Goal: Information Seeking & Learning: Learn about a topic

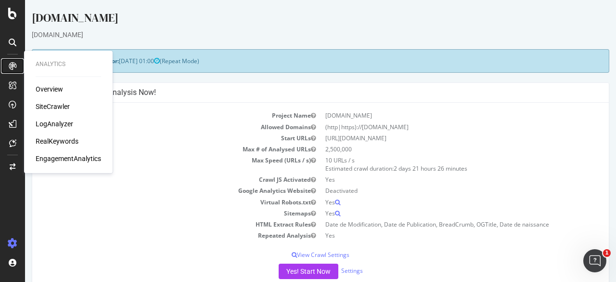
click at [12, 64] on icon at bounding box center [13, 66] width 8 height 8
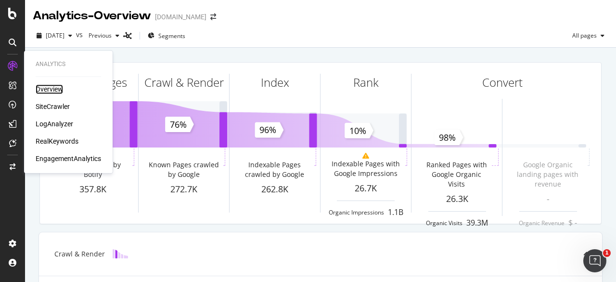
click at [50, 90] on div "Overview" at bounding box center [49, 89] width 27 height 10
click at [46, 89] on div "Overview" at bounding box center [49, 89] width 27 height 10
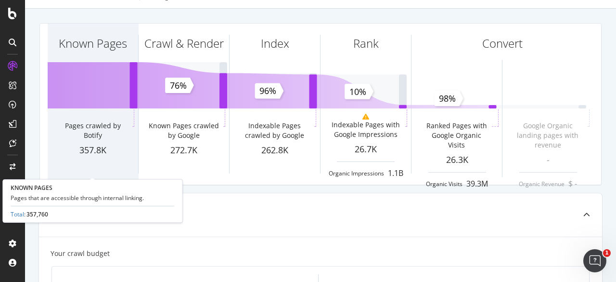
scroll to position [48, 0]
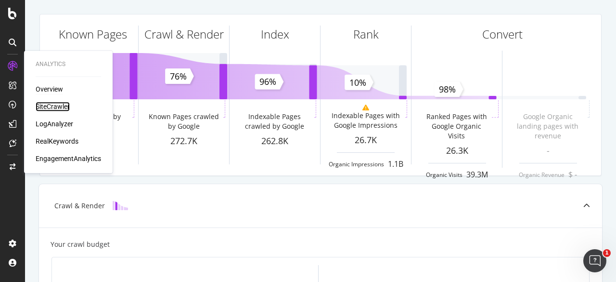
click at [55, 108] on div "SiteCrawler" at bounding box center [53, 107] width 34 height 10
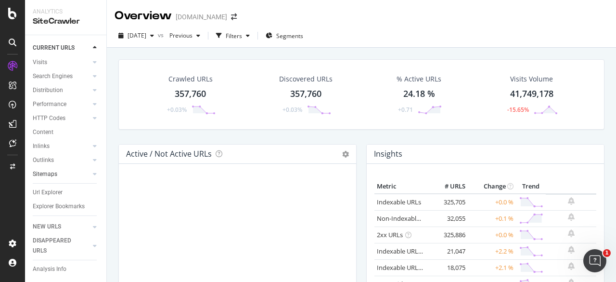
scroll to position [51, 0]
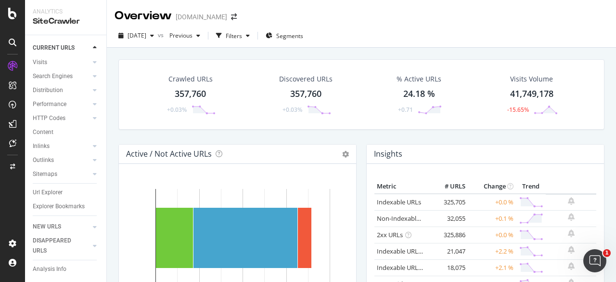
click at [94, 230] on div at bounding box center [95, 227] width 10 height 10
click at [98, 244] on div at bounding box center [95, 246] width 10 height 10
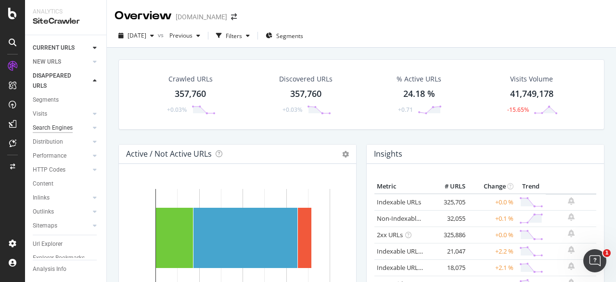
scroll to position [0, 0]
click at [93, 129] on icon at bounding box center [95, 128] width 4 height 6
click at [93, 155] on icon at bounding box center [95, 156] width 4 height 6
click at [93, 212] on icon at bounding box center [95, 212] width 4 height 6
click at [93, 224] on icon at bounding box center [95, 225] width 4 height 6
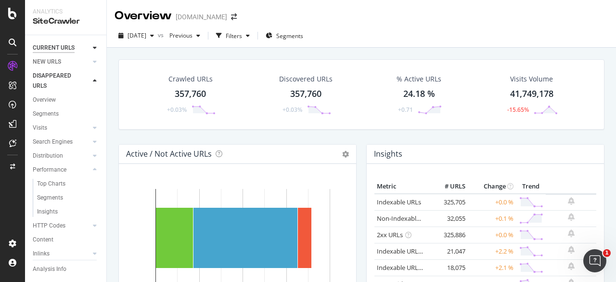
click at [71, 47] on div "CURRENT URLS" at bounding box center [54, 48] width 42 height 10
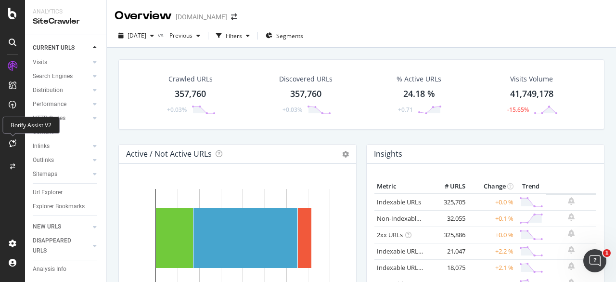
click at [14, 142] on icon at bounding box center [12, 143] width 7 height 8
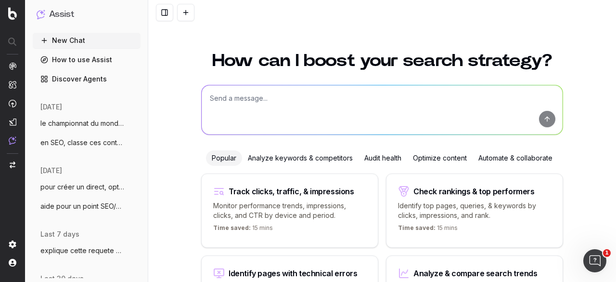
click at [319, 104] on textarea at bounding box center [382, 109] width 361 height 49
type textarea "ou trouver page orpheline liste"
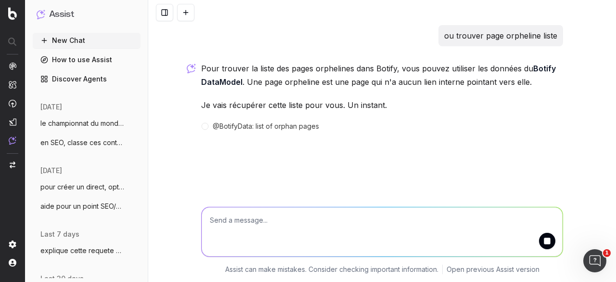
click at [272, 220] on textarea at bounding box center [382, 231] width 361 height 49
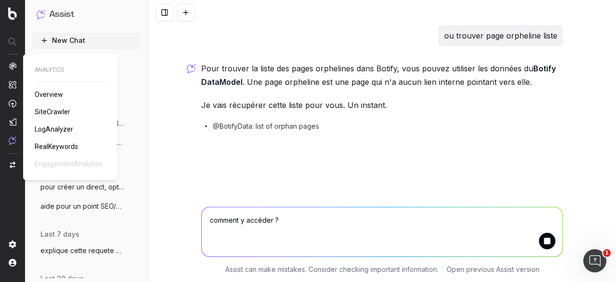
type textarea "comment y accéder ?"
click at [9, 65] on img at bounding box center [13, 66] width 8 height 8
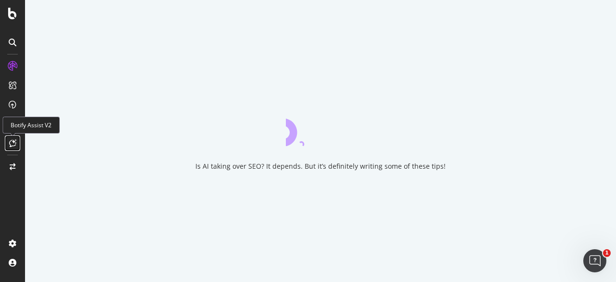
click at [14, 139] on div at bounding box center [12, 142] width 15 height 15
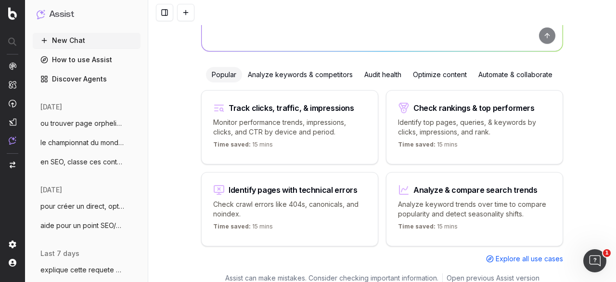
click at [83, 123] on span "ou trouver page orpheline liste" at bounding box center [82, 123] width 85 height 10
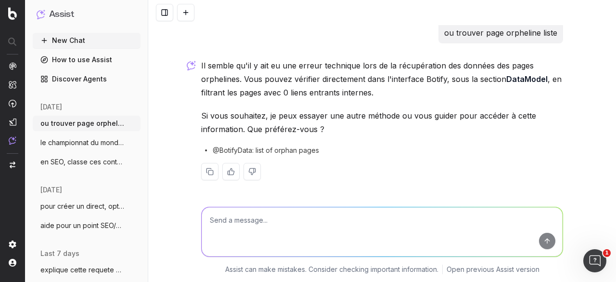
click at [264, 223] on textarea at bounding box center [382, 231] width 361 height 49
paste textarea "comment y accéder ?"
type textarea "comment y accéder depuis botify"
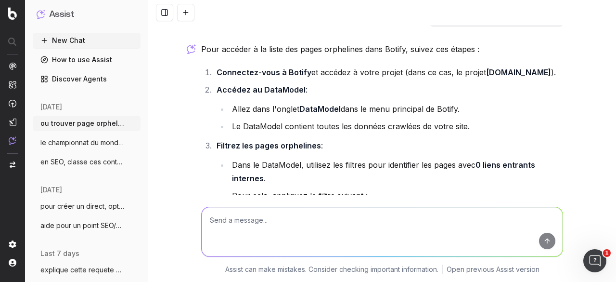
scroll to position [207, 0]
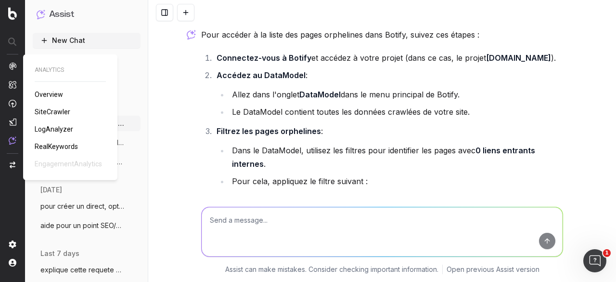
click at [12, 66] on img at bounding box center [13, 66] width 8 height 8
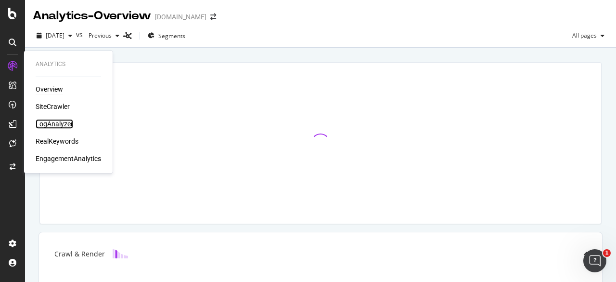
click at [52, 124] on div "LogAnalyzer" at bounding box center [55, 124] width 38 height 10
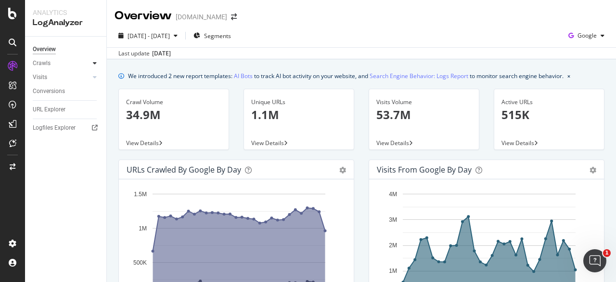
click at [92, 64] on div at bounding box center [95, 63] width 10 height 10
click at [94, 143] on icon at bounding box center [95, 143] width 4 height 6
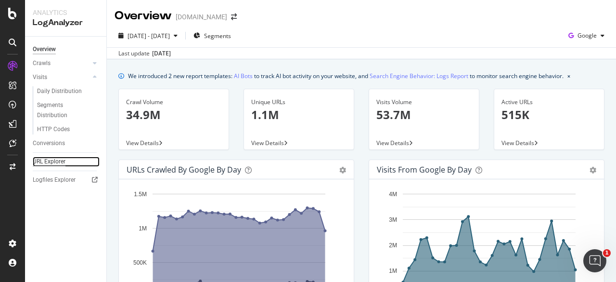
click at [52, 161] on div "URL Explorer" at bounding box center [49, 162] width 33 height 10
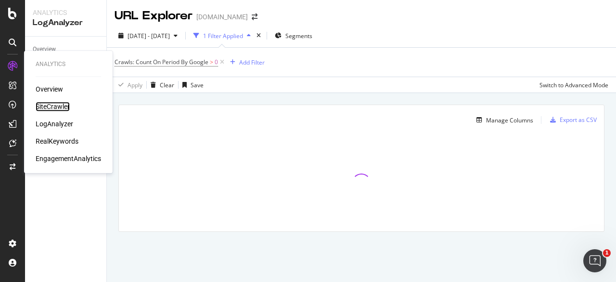
click at [48, 104] on div "SiteCrawler" at bounding box center [53, 107] width 34 height 10
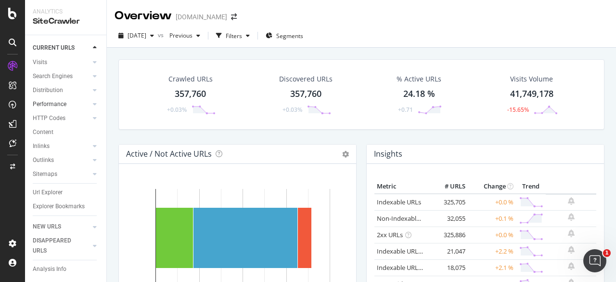
scroll to position [51, 0]
click at [63, 227] on link "NEW URLS" at bounding box center [61, 227] width 57 height 10
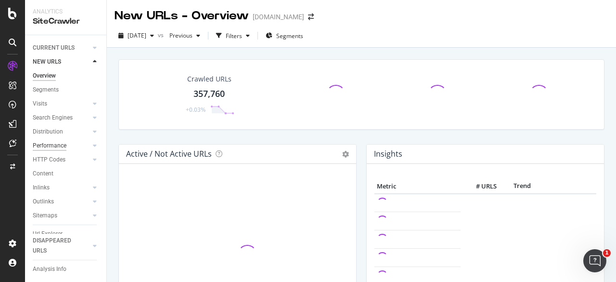
scroll to position [37, 0]
click at [93, 185] on icon at bounding box center [95, 188] width 4 height 6
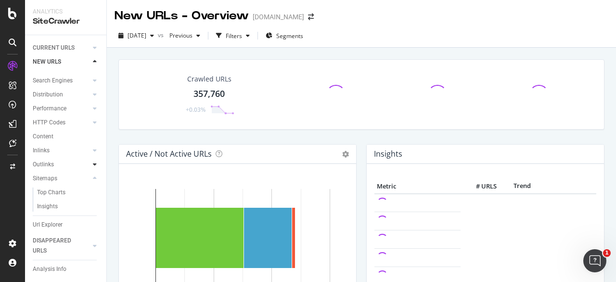
click at [93, 164] on icon at bounding box center [95, 164] width 4 height 6
click at [93, 150] on icon at bounding box center [95, 150] width 4 height 6
click at [90, 121] on div at bounding box center [95, 122] width 10 height 10
click at [93, 109] on icon at bounding box center [95, 108] width 4 height 6
click at [90, 95] on div at bounding box center [95, 95] width 10 height 10
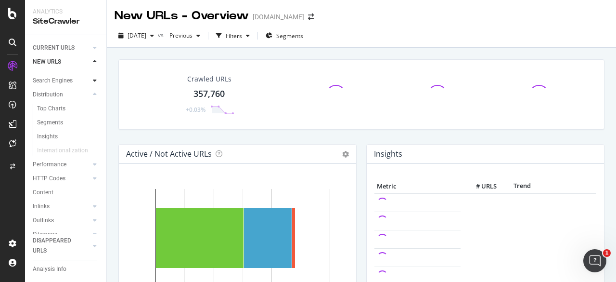
click at [90, 77] on div at bounding box center [95, 81] width 10 height 10
click at [91, 247] on div at bounding box center [95, 246] width 10 height 10
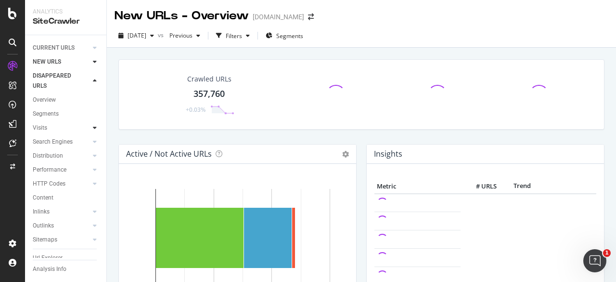
click at [93, 127] on icon at bounding box center [95, 128] width 4 height 6
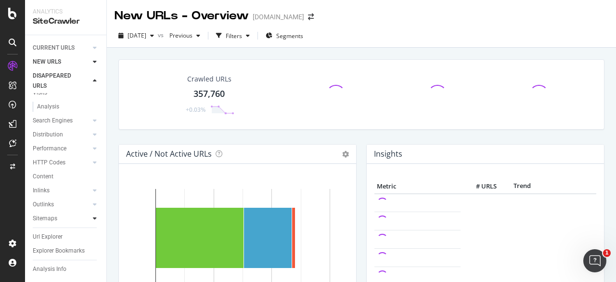
click at [93, 215] on icon at bounding box center [95, 218] width 4 height 6
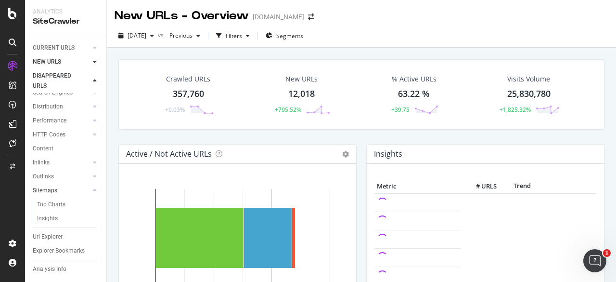
scroll to position [59, 0]
click at [48, 185] on div "Sitemaps" at bounding box center [45, 190] width 25 height 10
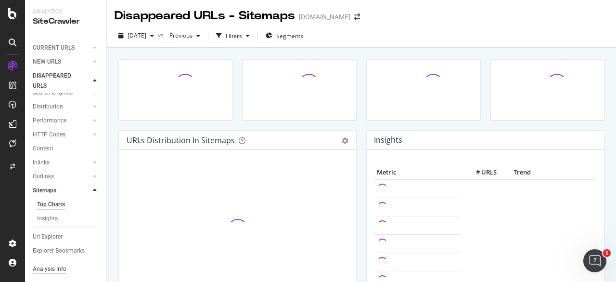
click at [47, 268] on div "Analysis Info" at bounding box center [50, 269] width 34 height 10
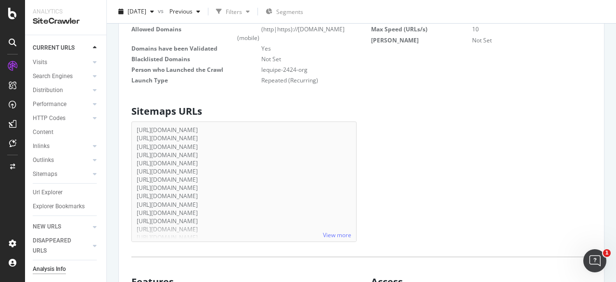
scroll to position [193, 0]
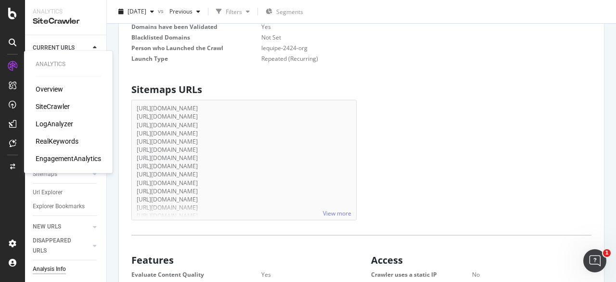
click at [51, 121] on div "LogAnalyzer" at bounding box center [55, 124] width 38 height 10
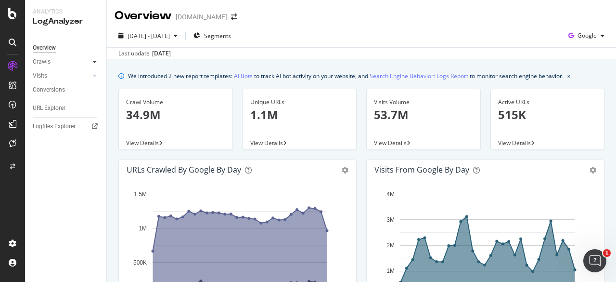
click at [91, 65] on div at bounding box center [95, 62] width 10 height 10
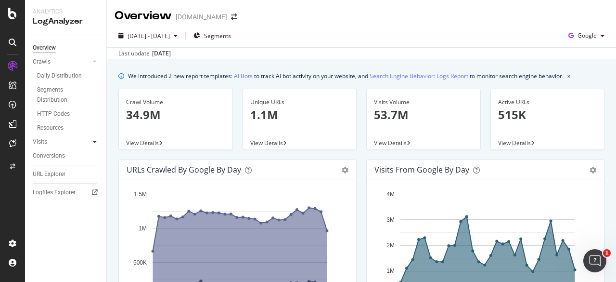
click at [93, 141] on icon at bounding box center [95, 142] width 4 height 6
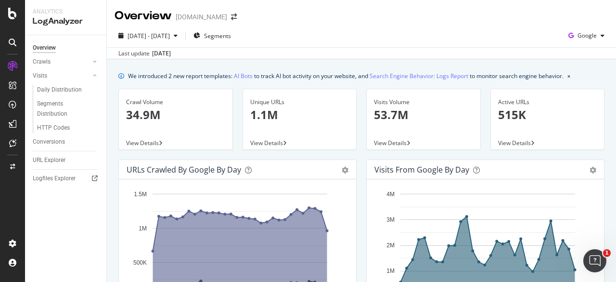
click at [13, 44] on icon at bounding box center [13, 43] width 8 height 8
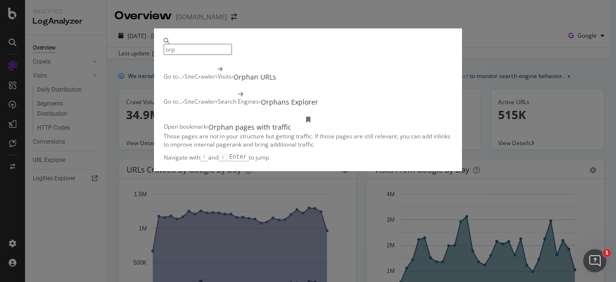
type input "orp"
click at [60, 61] on div "orp Go to... › SiteCrawler › Visits › Orphan URLs Go to... › SiteCrawler › Sear…" at bounding box center [308, 141] width 616 height 282
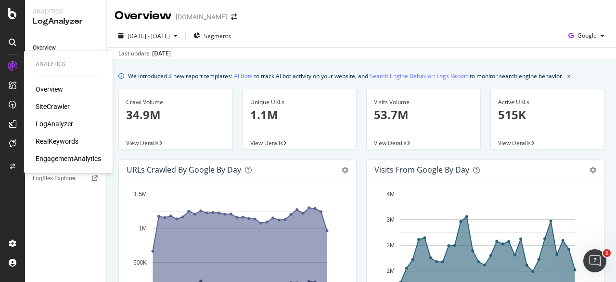
click at [55, 106] on div "SiteCrawler" at bounding box center [53, 107] width 34 height 10
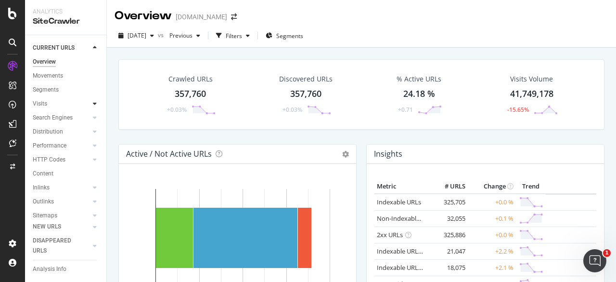
click at [93, 104] on icon at bounding box center [95, 104] width 4 height 6
click at [52, 117] on div "Analysis" at bounding box center [48, 118] width 22 height 10
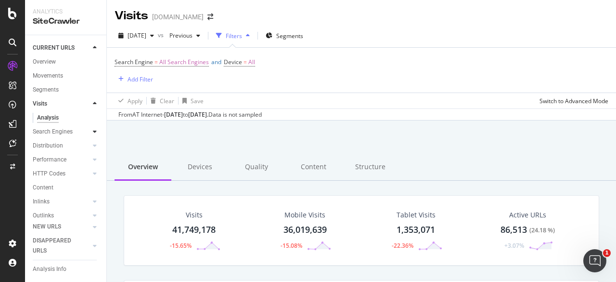
click at [90, 131] on div at bounding box center [95, 132] width 10 height 10
click at [14, 40] on icon at bounding box center [13, 43] width 8 height 8
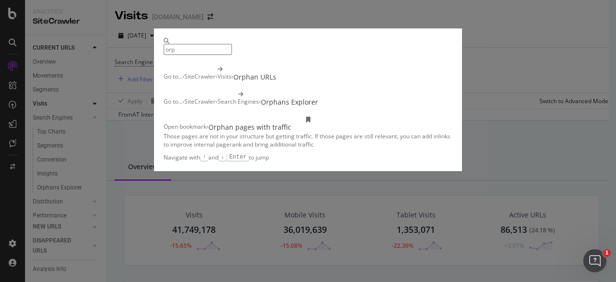
scroll to position [281, 460]
type input "orp"
click at [225, 82] on div "Visits" at bounding box center [225, 77] width 14 height 10
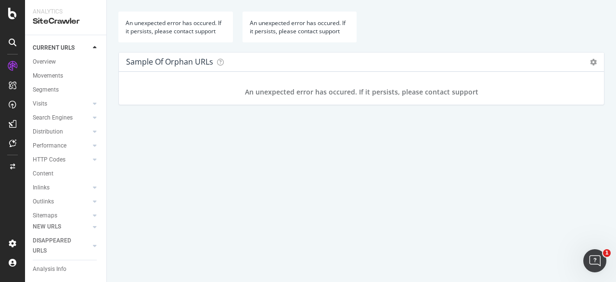
click at [11, 45] on icon at bounding box center [13, 43] width 8 height 8
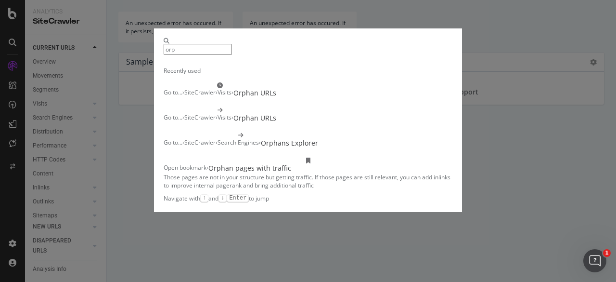
type input "orp"
click at [217, 148] on div "Go to... › SiteCrawler › Search Engines › Orphans Explorer" at bounding box center [241, 143] width 155 height 10
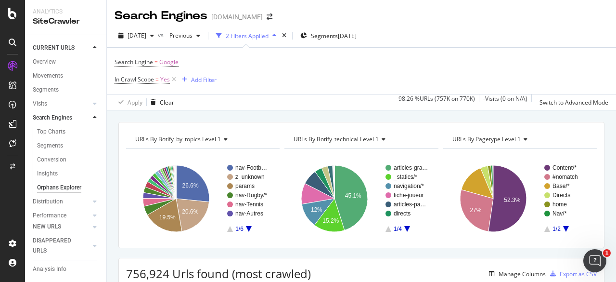
click at [90, 116] on div at bounding box center [95, 118] width 10 height 10
click at [93, 103] on icon at bounding box center [95, 104] width 4 height 6
click at [93, 132] on icon at bounding box center [95, 132] width 4 height 6
click at [204, 80] on div "Add Filter" at bounding box center [204, 80] width 26 height 8
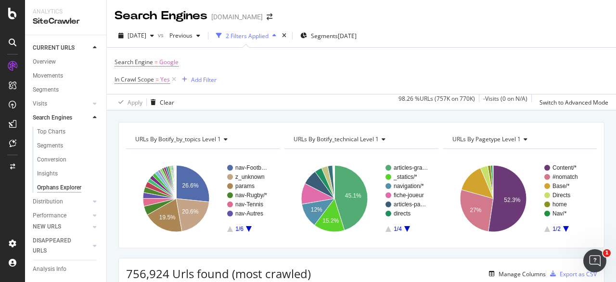
click at [188, 78] on div "button" at bounding box center [184, 80] width 13 height 6
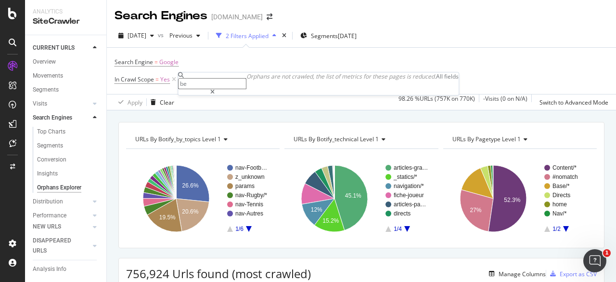
type input "b"
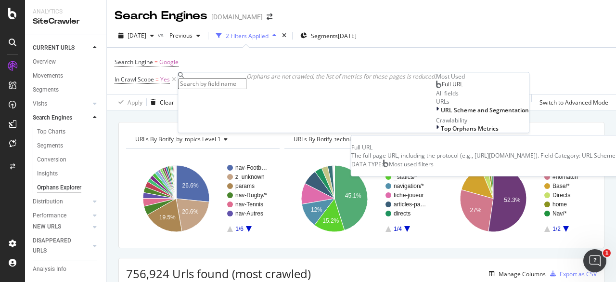
click at [442, 88] on span "Full URL" at bounding box center [452, 84] width 21 height 8
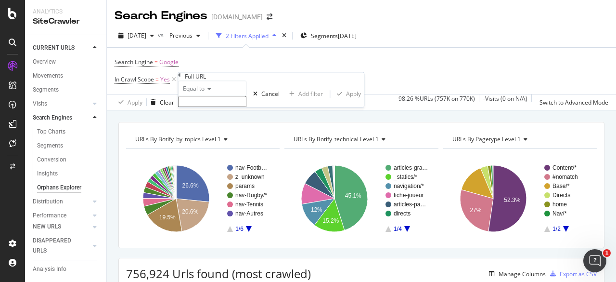
click at [210, 107] on input "text" at bounding box center [212, 101] width 68 height 11
type input "[URL][DOMAIN_NAME]"
click at [263, 90] on div "Equal to [URL][DOMAIN_NAME] [URL][DOMAIN_NAME] Cancel Add filter Apply" at bounding box center [271, 96] width 186 height 32
click at [346, 101] on div "Apply" at bounding box center [353, 96] width 15 height 8
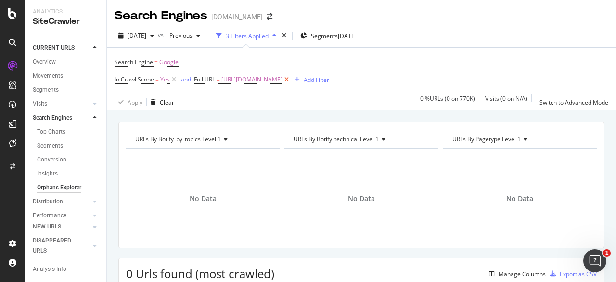
click at [285, 79] on icon at bounding box center [287, 80] width 8 height 10
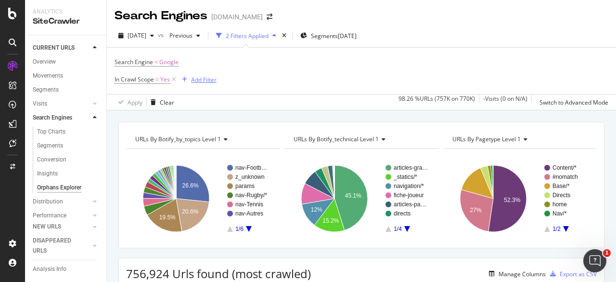
click at [193, 78] on div "Add Filter" at bounding box center [204, 80] width 26 height 8
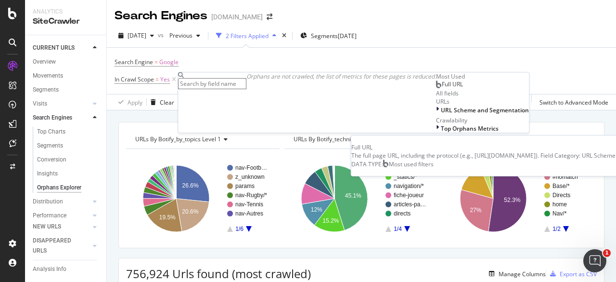
click at [442, 88] on span "Full URL" at bounding box center [452, 84] width 21 height 8
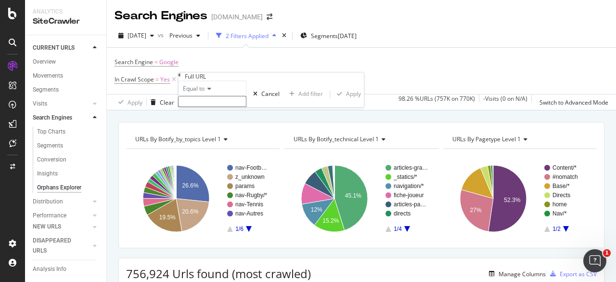
click at [235, 107] on input "text" at bounding box center [212, 101] width 68 height 11
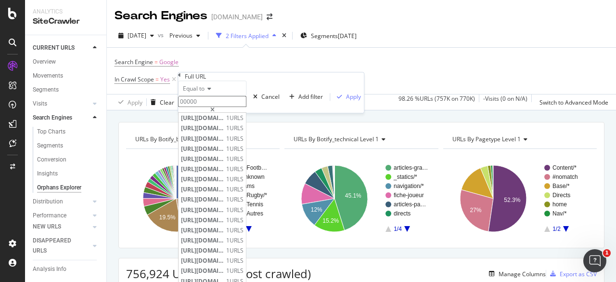
type input "00000"
click at [254, 77] on div "Full URL" at bounding box center [271, 76] width 186 height 8
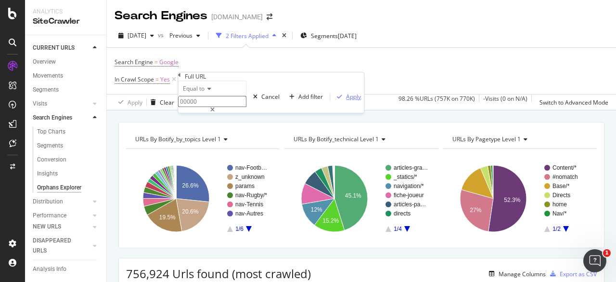
click at [346, 101] on div "Apply" at bounding box center [353, 96] width 15 height 8
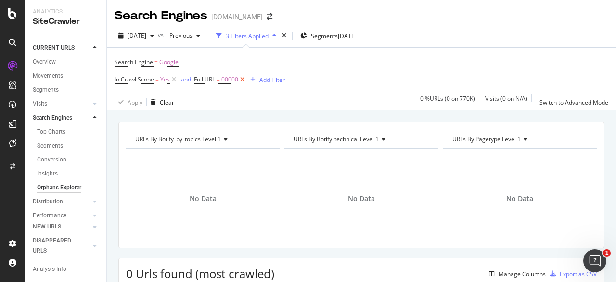
click at [244, 80] on icon at bounding box center [242, 80] width 8 height 10
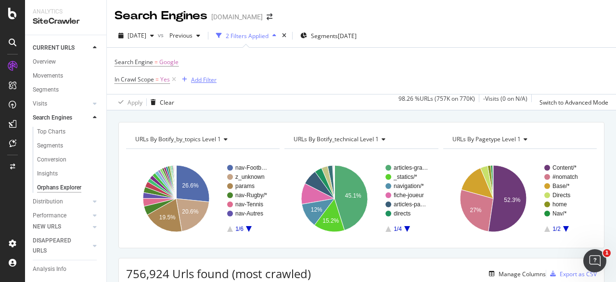
click at [206, 77] on div "Add Filter" at bounding box center [204, 80] width 26 height 8
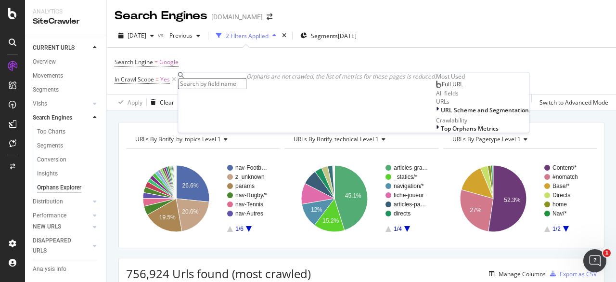
click at [442, 88] on span "Full URL" at bounding box center [452, 84] width 21 height 8
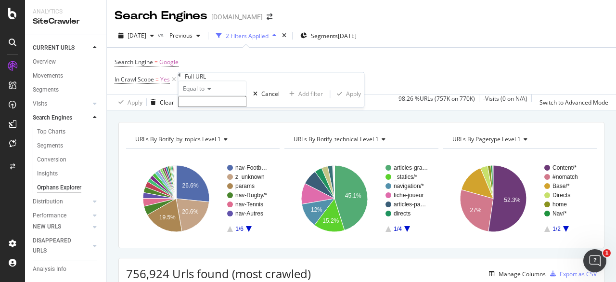
click at [209, 91] on icon at bounding box center [208, 89] width 7 height 6
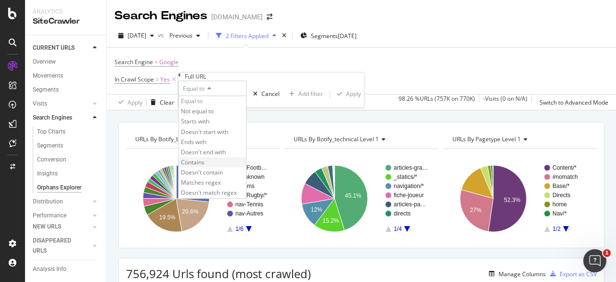
click at [224, 167] on div "Contains" at bounding box center [212, 162] width 67 height 10
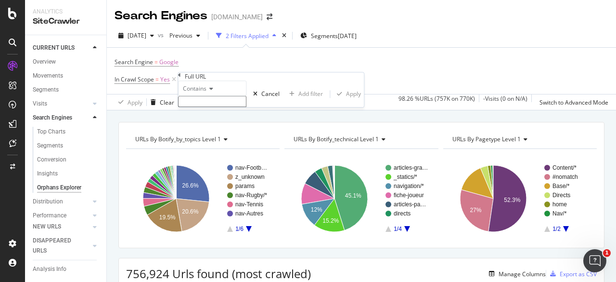
click at [229, 107] on input "text" at bounding box center [212, 101] width 68 height 11
type input "00000"
click at [346, 101] on div "Apply" at bounding box center [353, 96] width 15 height 8
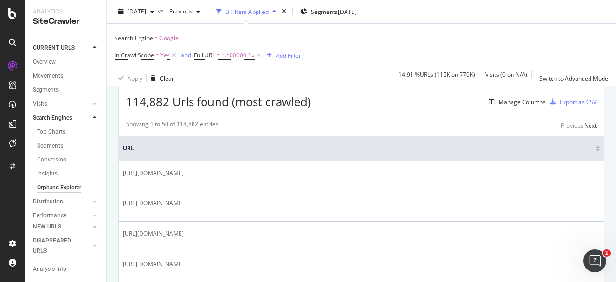
scroll to position [193, 0]
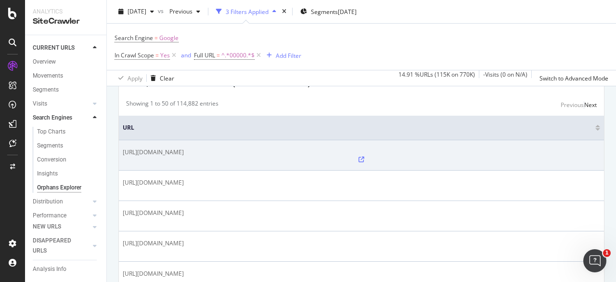
click at [359, 157] on icon at bounding box center [362, 160] width 6 height 6
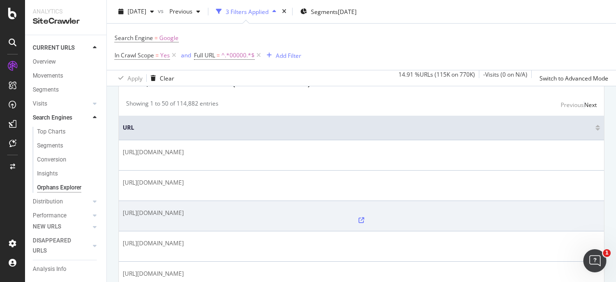
click at [359, 217] on icon at bounding box center [362, 220] width 6 height 6
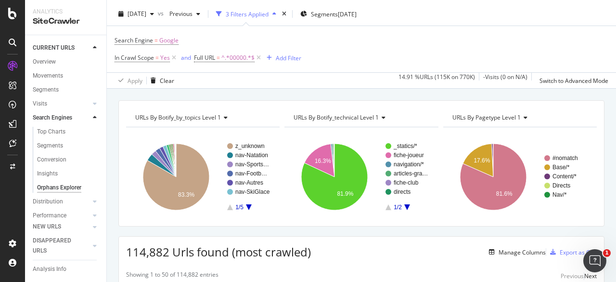
scroll to position [0, 0]
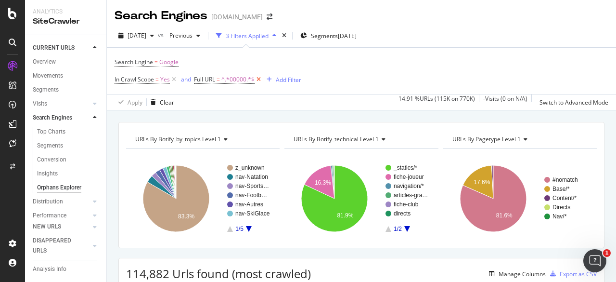
click at [260, 80] on icon at bounding box center [259, 80] width 8 height 10
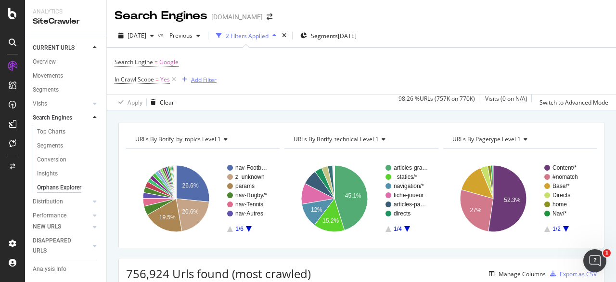
click at [206, 78] on div "Add Filter" at bounding box center [204, 80] width 26 height 8
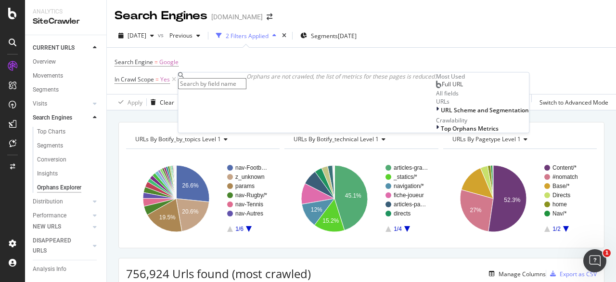
click at [442, 88] on span "Full URL" at bounding box center [452, 84] width 21 height 8
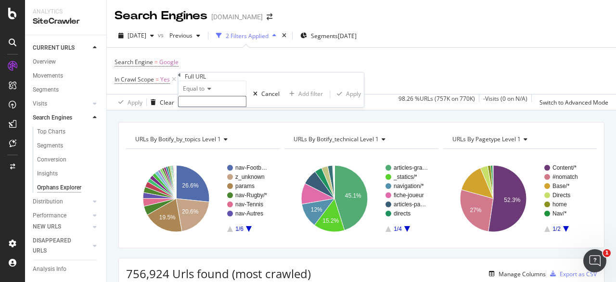
click at [209, 91] on icon at bounding box center [208, 89] width 7 height 6
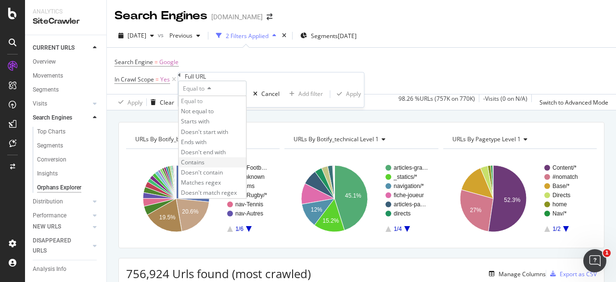
click at [205, 166] on span "Contains" at bounding box center [193, 162] width 24 height 8
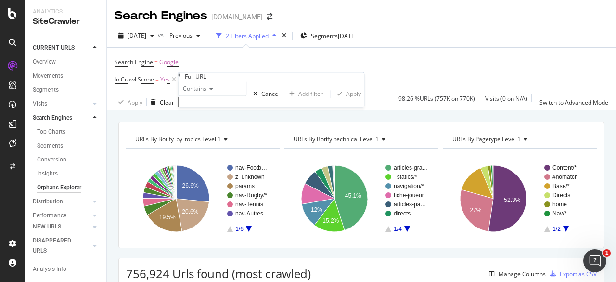
click at [237, 107] on input "text" at bounding box center [212, 101] width 68 height 11
type input "beta"
click at [333, 100] on div "button" at bounding box center [339, 97] width 13 height 6
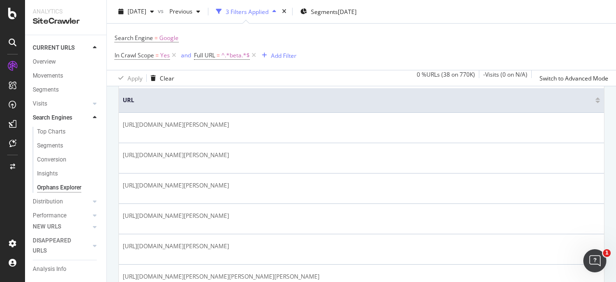
scroll to position [193, 0]
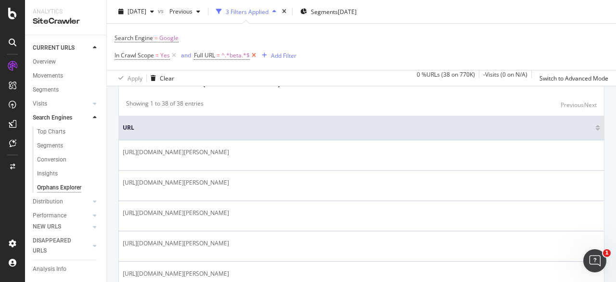
click at [254, 53] on icon at bounding box center [254, 56] width 8 height 10
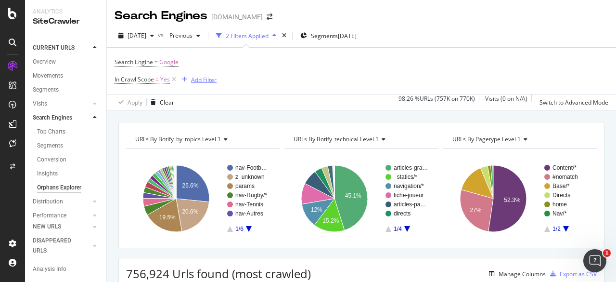
click at [205, 81] on div "Add Filter" at bounding box center [204, 80] width 26 height 8
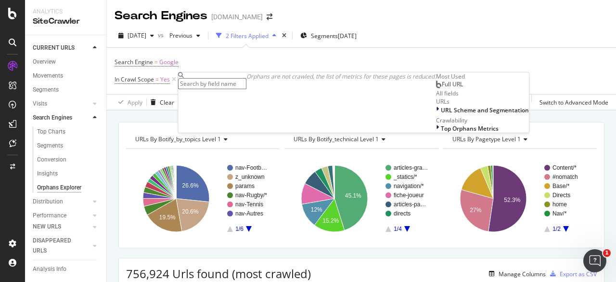
click at [442, 88] on span "Full URL" at bounding box center [452, 84] width 21 height 8
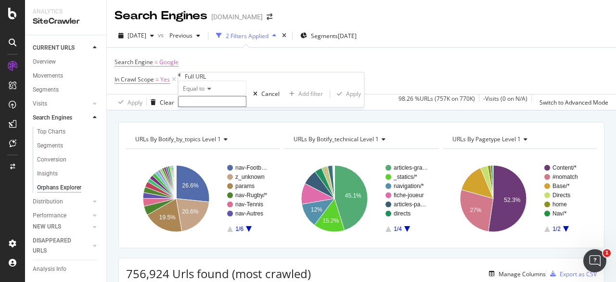
click at [205, 92] on span "Equal to" at bounding box center [194, 88] width 22 height 8
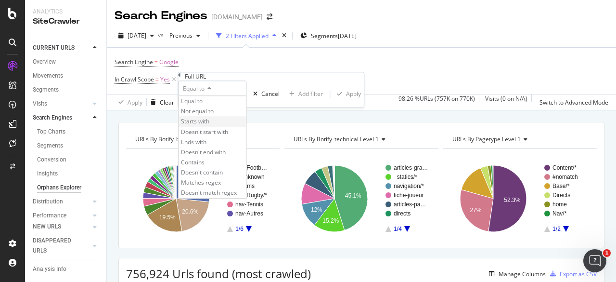
click at [209, 126] on span "Starts with" at bounding box center [195, 121] width 28 height 8
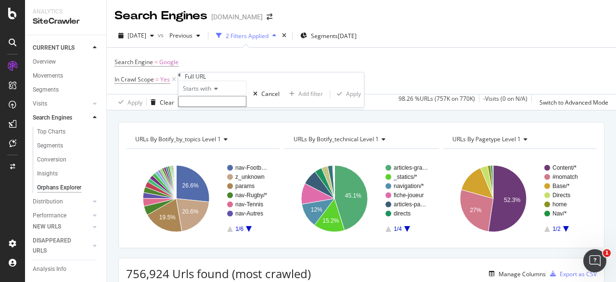
click at [226, 107] on input "text" at bounding box center [212, 101] width 68 height 11
paste input "[URL][DOMAIN_NAME]"
type input "[URL][DOMAIN_NAME]"
click at [346, 101] on div "Apply" at bounding box center [353, 96] width 15 height 8
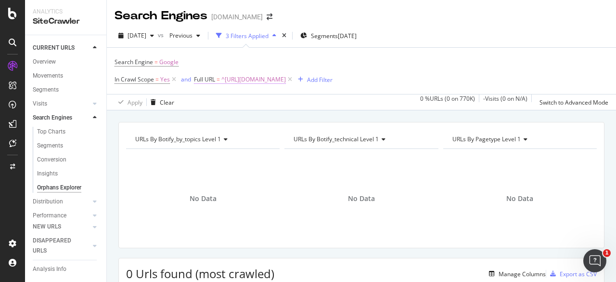
click at [260, 79] on span "^[URL][DOMAIN_NAME]" at bounding box center [254, 79] width 65 height 13
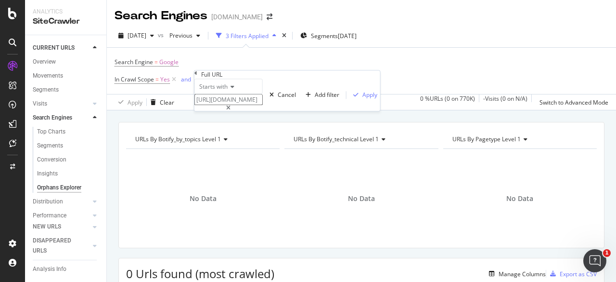
click at [227, 91] on span "Starts with" at bounding box center [213, 86] width 28 height 8
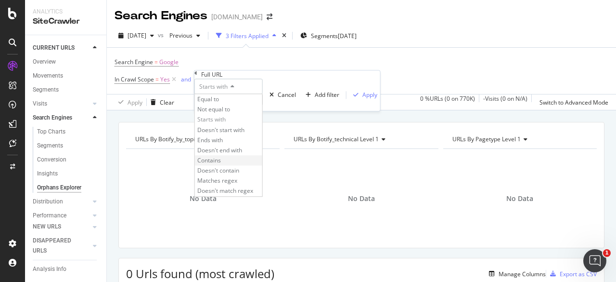
click at [234, 165] on div "Contains" at bounding box center [228, 160] width 67 height 10
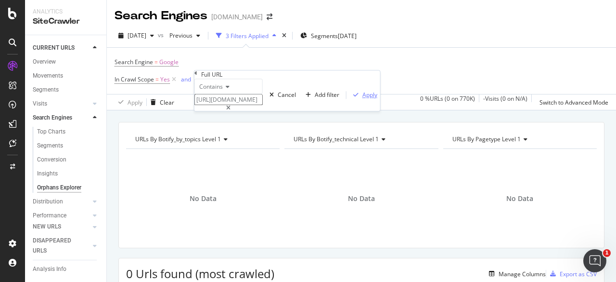
click at [363, 99] on div "Apply" at bounding box center [370, 95] width 15 height 8
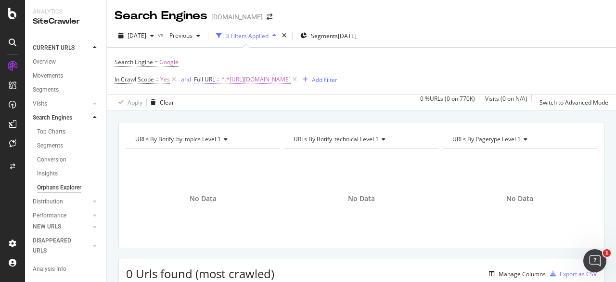
click at [248, 83] on span "^.*[URL][DOMAIN_NAME]" at bounding box center [256, 79] width 69 height 13
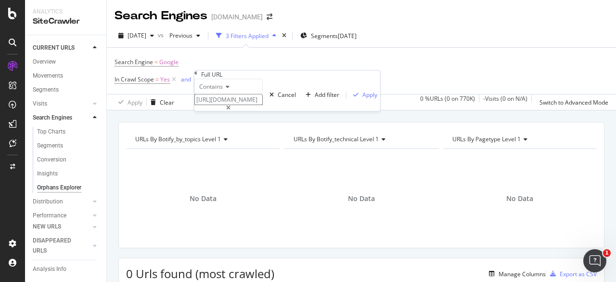
click at [245, 105] on input "[URL][DOMAIN_NAME]" at bounding box center [229, 99] width 68 height 11
paste input "FootballFicheJoueur"
type input "FootballFicheJoueur"
click at [363, 99] on div "Apply" at bounding box center [370, 95] width 15 height 8
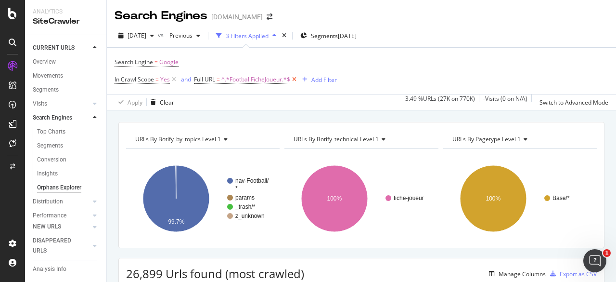
click at [295, 81] on icon at bounding box center [294, 80] width 8 height 10
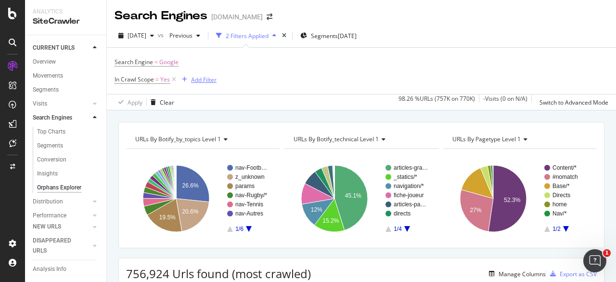
click at [197, 78] on div "Add Filter" at bounding box center [204, 80] width 26 height 8
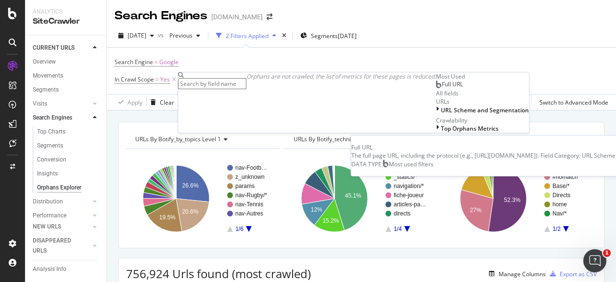
click at [442, 88] on span "Full URL" at bounding box center [452, 84] width 21 height 8
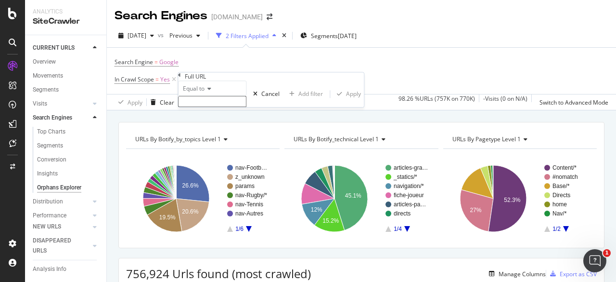
click at [202, 92] on span "Equal to" at bounding box center [194, 88] width 22 height 8
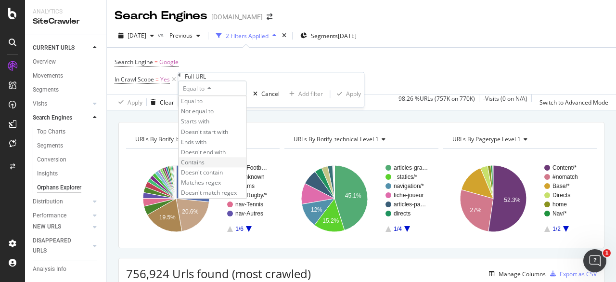
click at [205, 166] on span "Contains" at bounding box center [193, 162] width 24 height 8
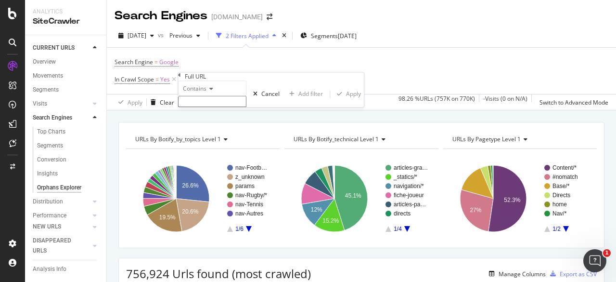
click at [213, 107] on input "text" at bounding box center [212, 101] width 68 height 11
type input "00000"
click at [333, 101] on div "Apply" at bounding box center [347, 96] width 28 height 8
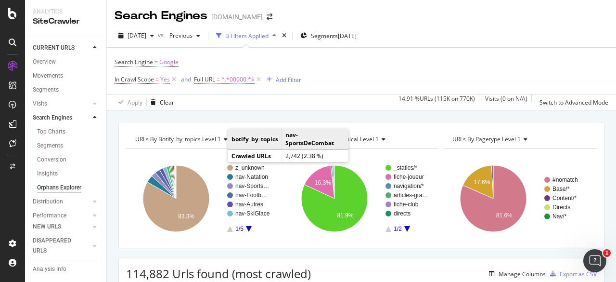
click at [235, 80] on span "^.*00000.*$" at bounding box center [238, 79] width 33 height 13
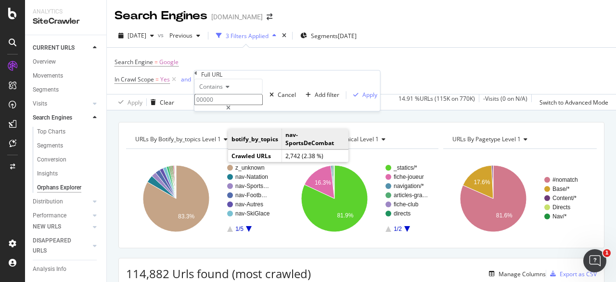
click at [223, 91] on span "Contains" at bounding box center [211, 86] width 24 height 8
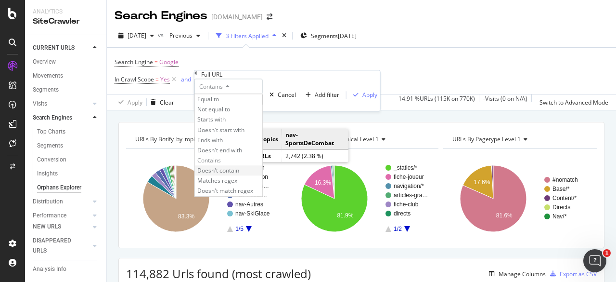
click at [239, 174] on span "Doesn't contain" at bounding box center [218, 170] width 42 height 8
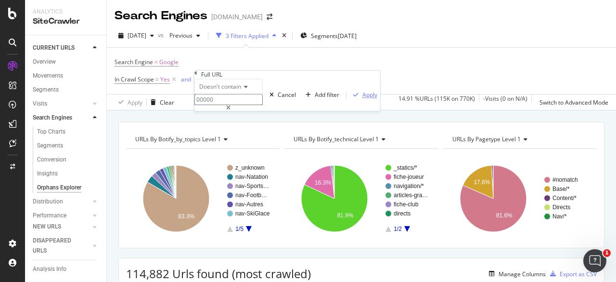
click at [363, 99] on div "Apply" at bounding box center [370, 95] width 15 height 8
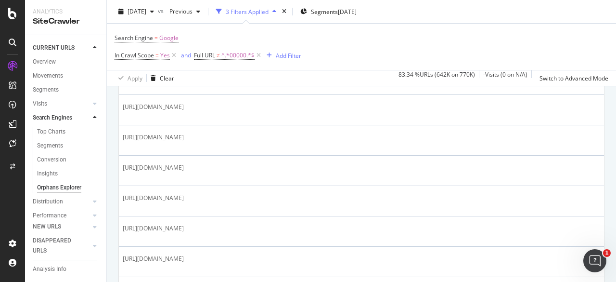
scroll to position [1300, 0]
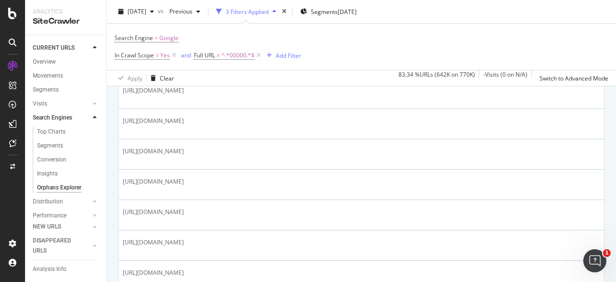
scroll to position [1373, 0]
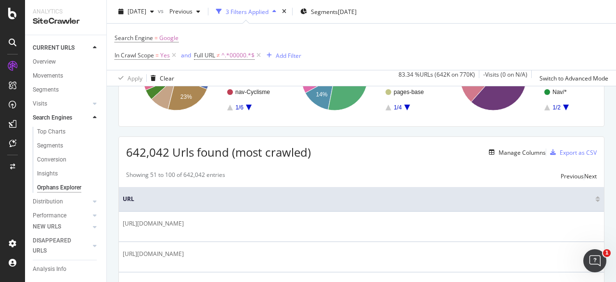
scroll to position [170, 0]
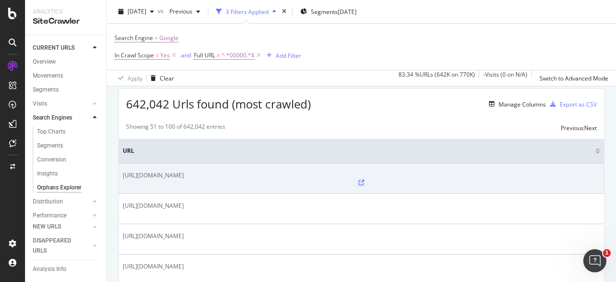
click at [359, 180] on icon at bounding box center [362, 183] width 6 height 6
